Goal: Find specific page/section

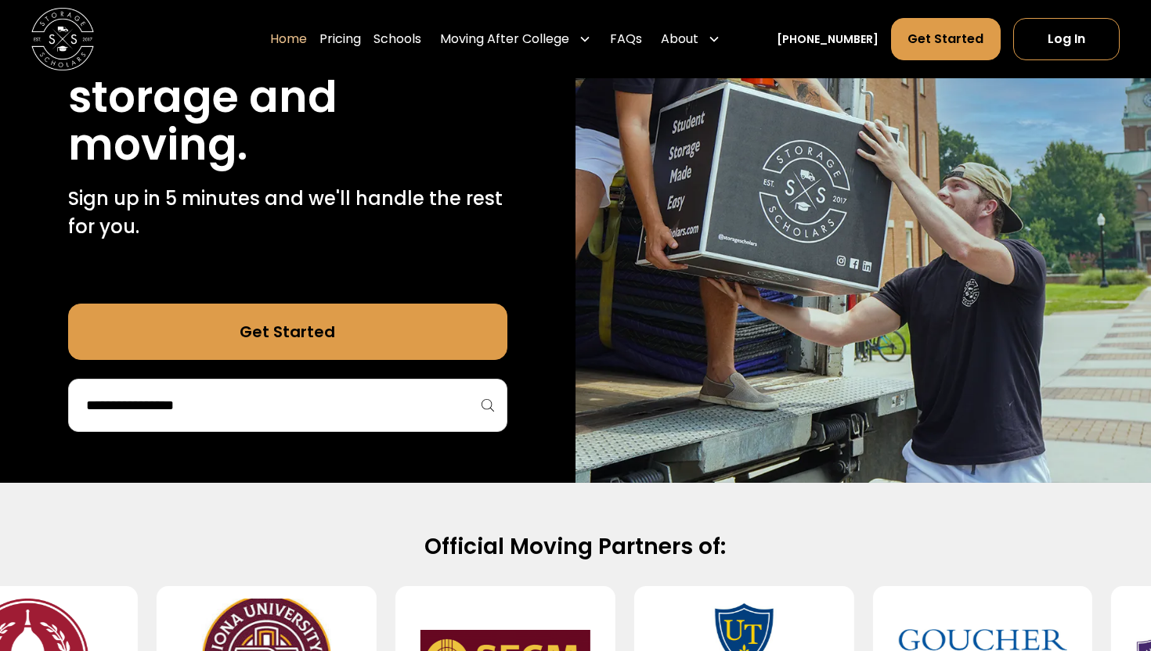
scroll to position [285, 0]
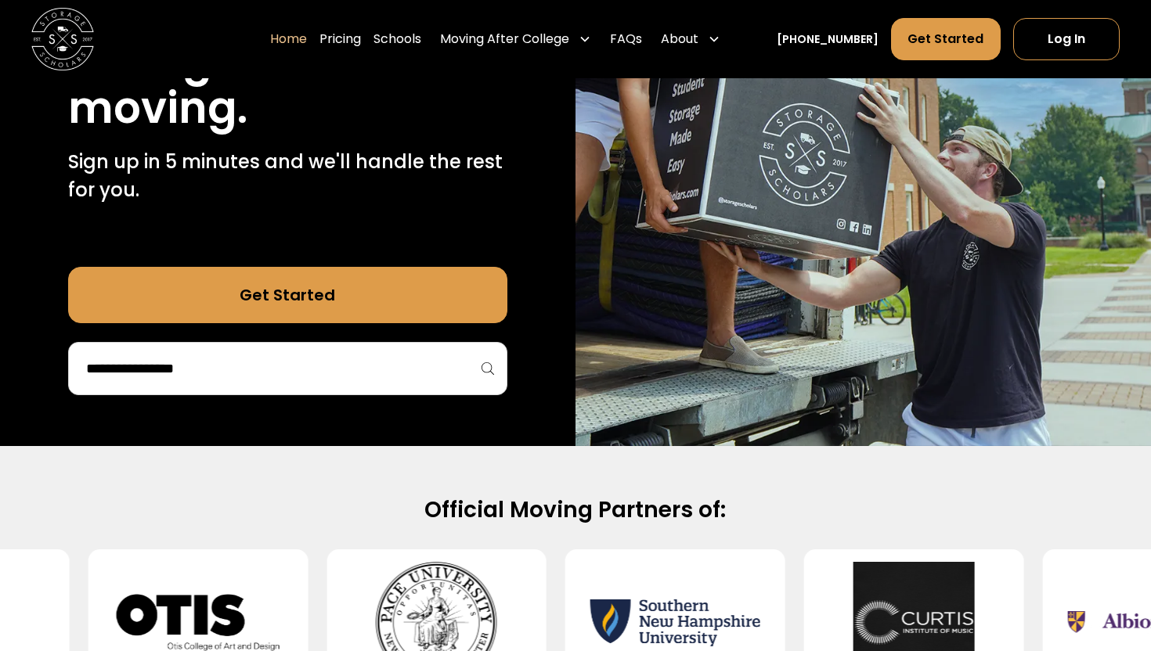
click at [446, 330] on div "Get Started" at bounding box center [287, 331] width 439 height 128
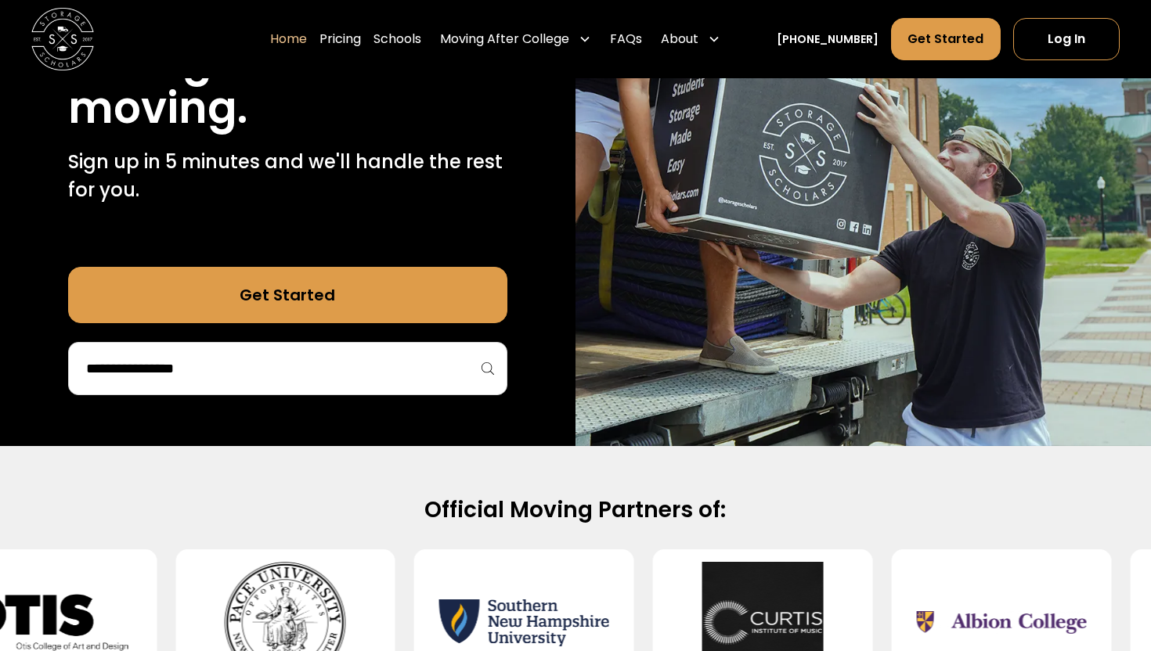
click at [366, 372] on input "search" at bounding box center [288, 368] width 406 height 27
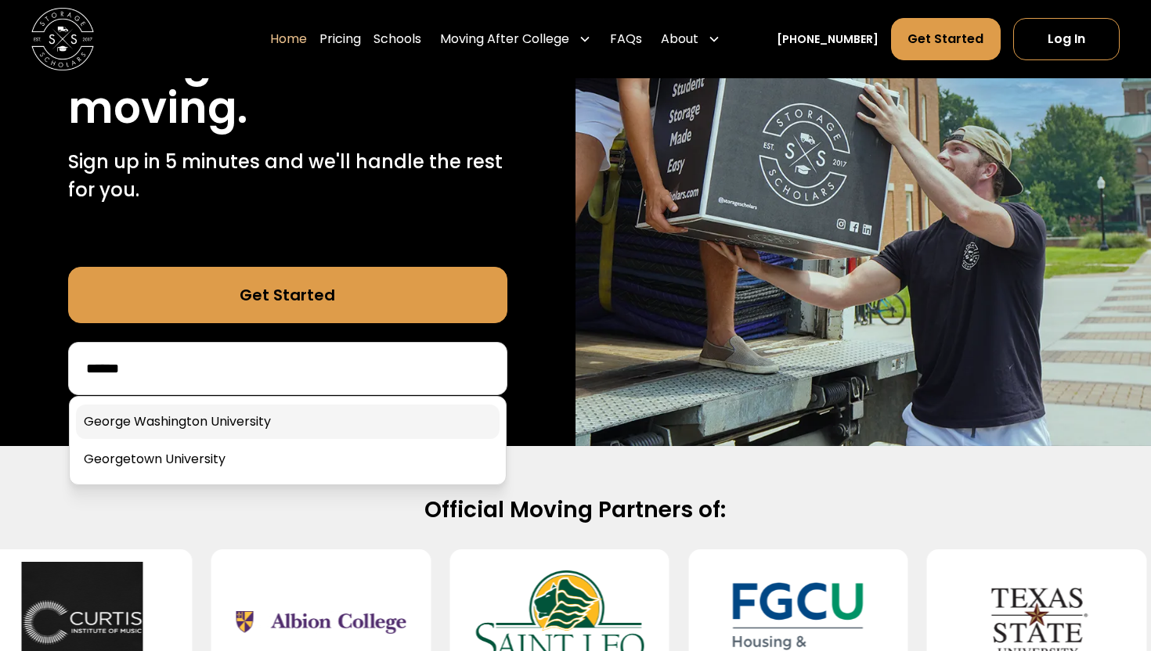
type input "******"
click at [329, 420] on link at bounding box center [287, 422] width 423 height 34
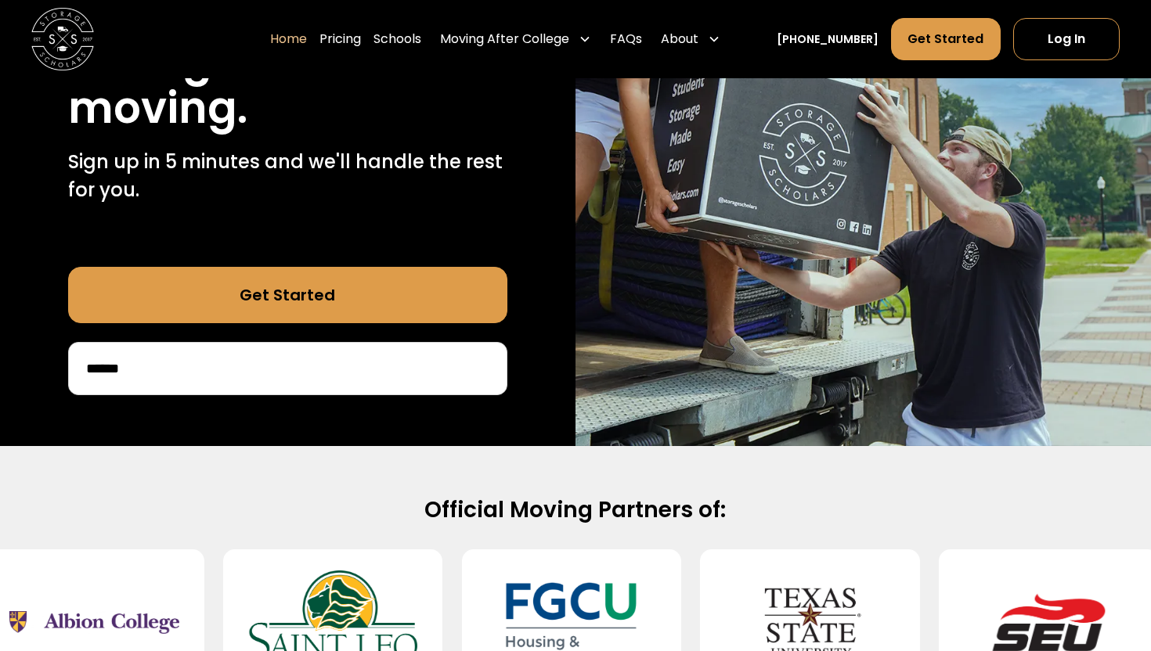
click at [351, 269] on link "Get Started" at bounding box center [287, 295] width 439 height 56
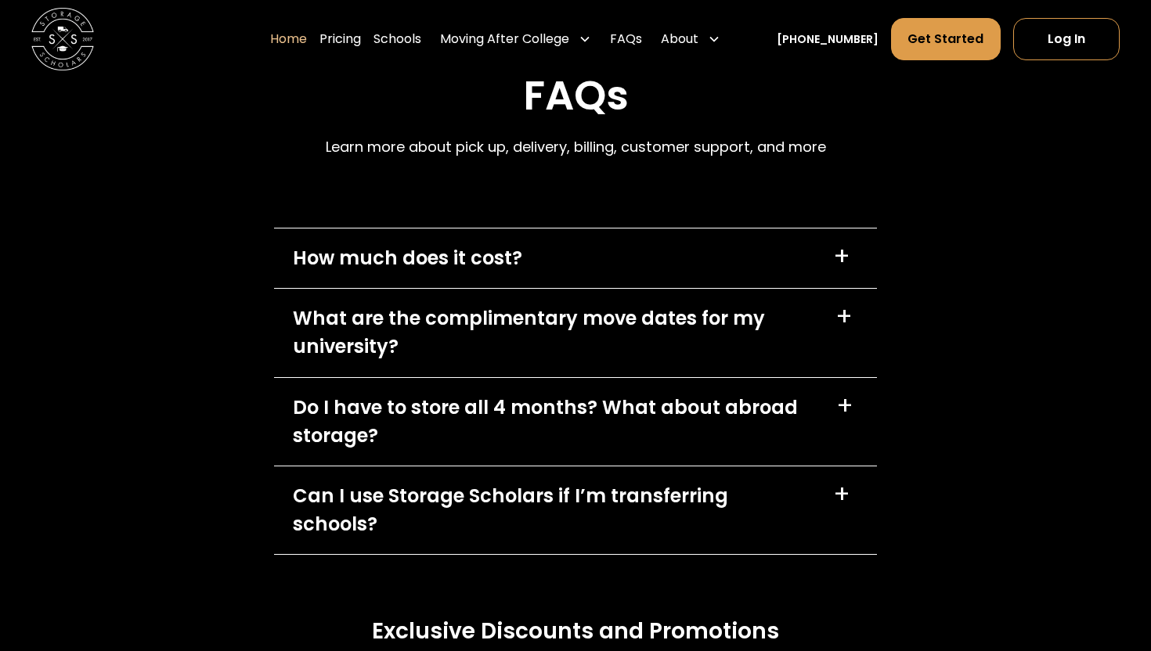
scroll to position [4471, 0]
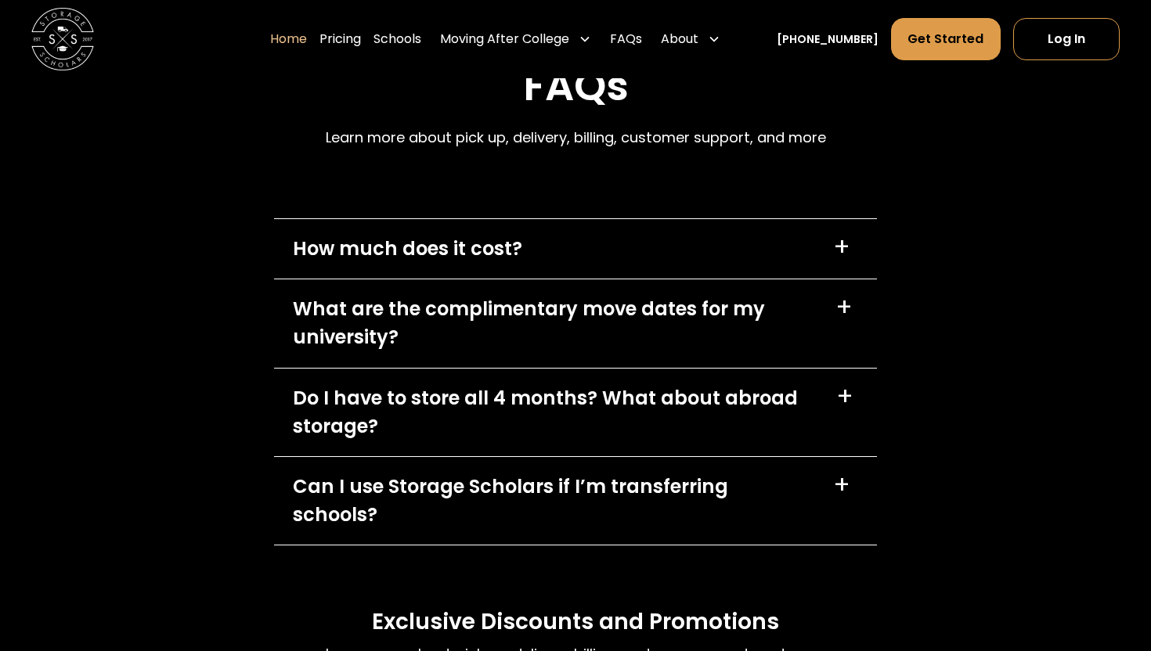
click at [599, 306] on div "What are the complimentary move dates for my university?" at bounding box center [555, 323] width 524 height 56
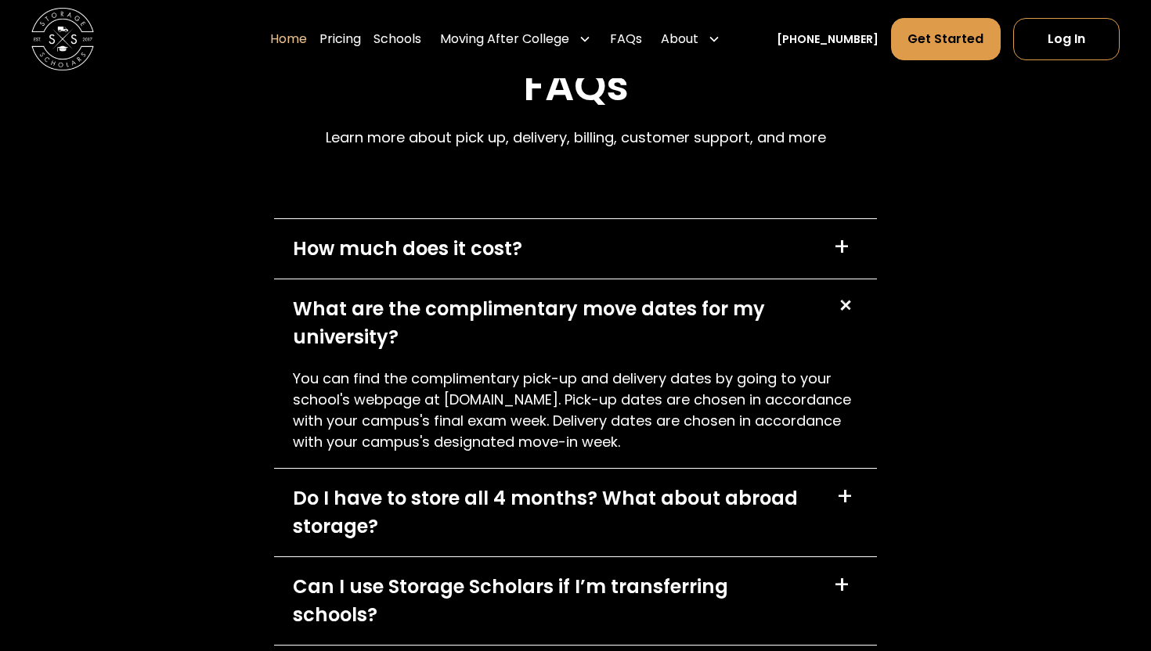
click at [599, 306] on div "What are the complimentary move dates for my university?" at bounding box center [555, 323] width 524 height 56
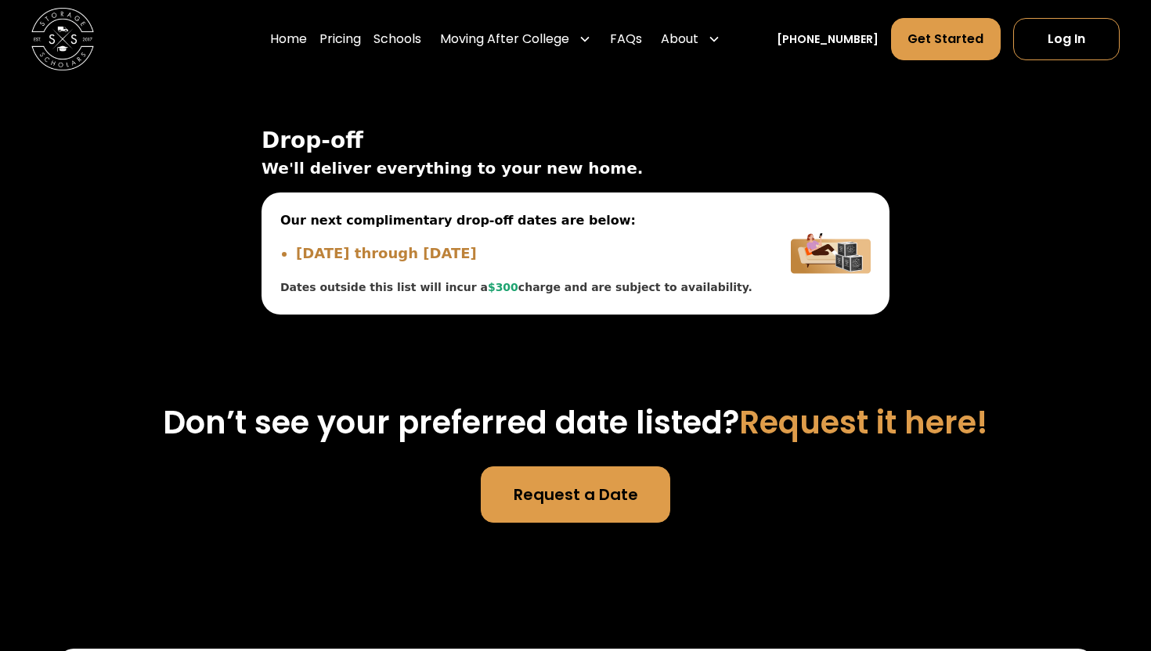
scroll to position [5434, 0]
